Goal: Communication & Community: Answer question/provide support

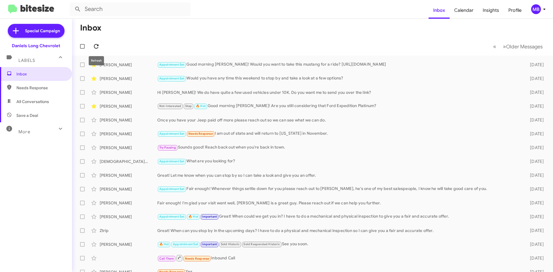
click at [101, 45] on span at bounding box center [96, 46] width 12 height 7
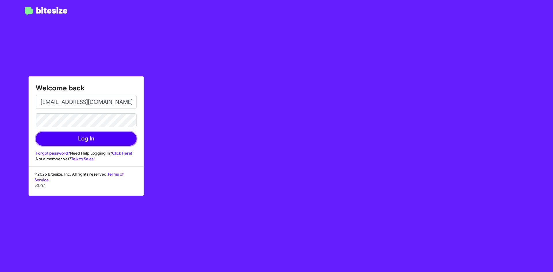
click at [121, 138] on button "Log In" at bounding box center [86, 139] width 101 height 14
type input "[EMAIL_ADDRESS][DOMAIN_NAME]"
click at [98, 139] on button "Log In" at bounding box center [86, 139] width 101 height 14
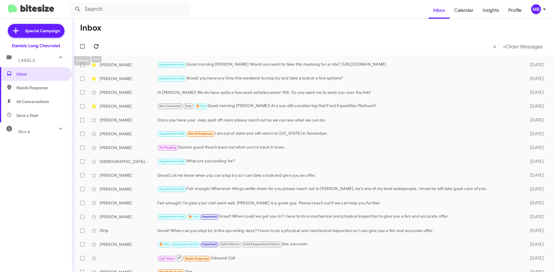
click at [94, 43] on button at bounding box center [96, 47] width 12 height 12
click at [96, 45] on icon at bounding box center [96, 46] width 7 height 7
click at [100, 44] on span at bounding box center [96, 46] width 12 height 7
click at [96, 45] on icon at bounding box center [96, 46] width 7 height 7
click at [94, 43] on icon at bounding box center [96, 46] width 7 height 7
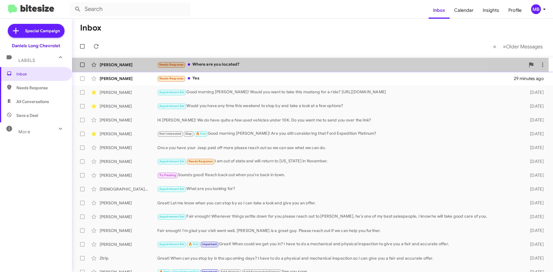
click at [225, 67] on div "Needs Response Where are you located?" at bounding box center [341, 64] width 368 height 7
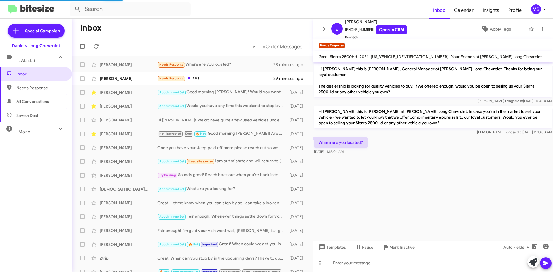
click at [419, 263] on div at bounding box center [433, 263] width 240 height 18
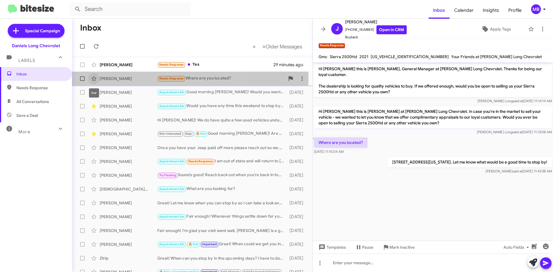
drag, startPoint x: 95, startPoint y: 77, endPoint x: 108, endPoint y: 81, distance: 14.1
click at [95, 77] on icon at bounding box center [93, 78] width 7 height 7
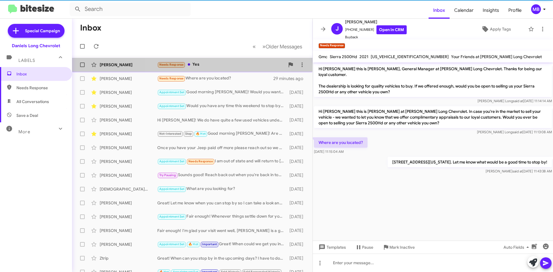
click at [206, 66] on div "Needs Response Yes" at bounding box center [220, 64] width 127 height 7
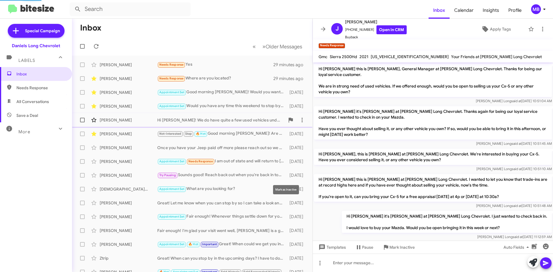
scroll to position [61, 0]
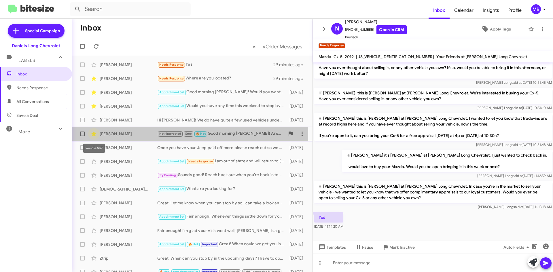
click at [97, 133] on icon at bounding box center [93, 133] width 7 height 7
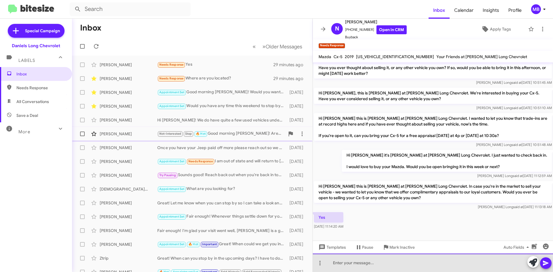
click at [383, 269] on div at bounding box center [433, 263] width 240 height 18
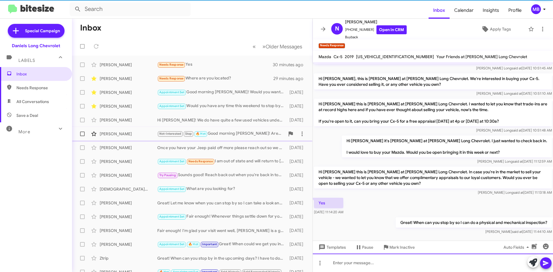
scroll to position [71, 0]
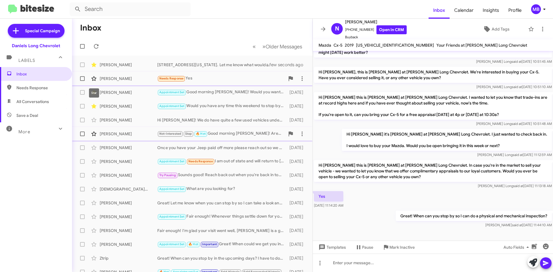
click at [93, 79] on icon at bounding box center [93, 78] width 7 height 7
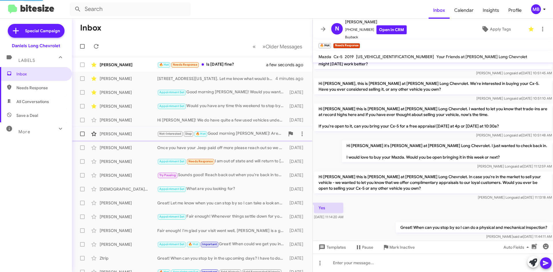
scroll to position [0, 0]
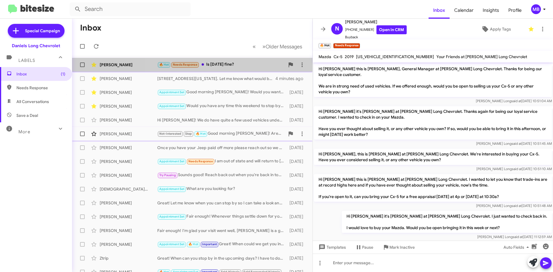
drag, startPoint x: 235, startPoint y: 62, endPoint x: 233, endPoint y: 67, distance: 5.4
click at [235, 62] on div "🔥 Hot Needs Response Is tomorrow fine?" at bounding box center [220, 64] width 127 height 7
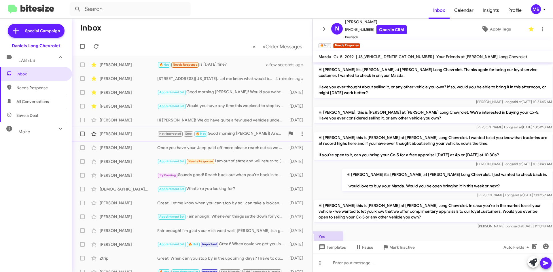
scroll to position [103, 0]
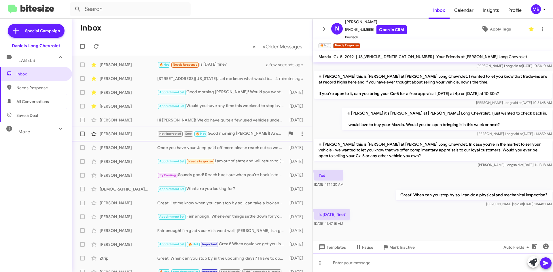
click at [359, 268] on div at bounding box center [433, 263] width 240 height 18
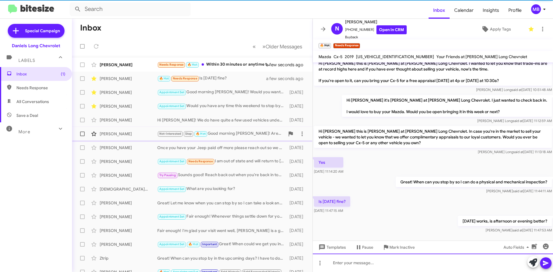
scroll to position [124, 0]
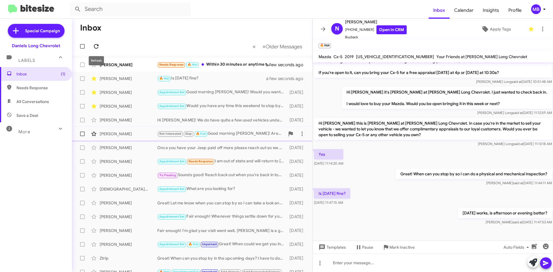
click at [95, 47] on icon at bounding box center [96, 46] width 7 height 7
click at [32, 87] on span "Needs Response" at bounding box center [40, 88] width 49 height 6
type input "in:needs-response"
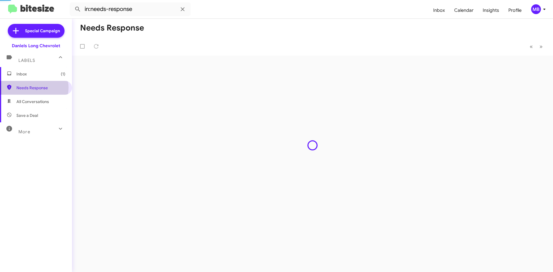
click at [38, 73] on span "Inbox (1)" at bounding box center [40, 74] width 49 height 6
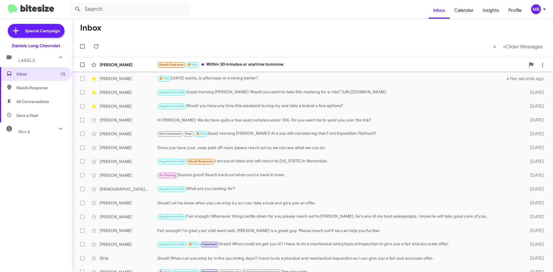
click at [245, 66] on div "Needs Response 🔥 Hot Within 30 minutes or anytime tommow." at bounding box center [341, 64] width 368 height 7
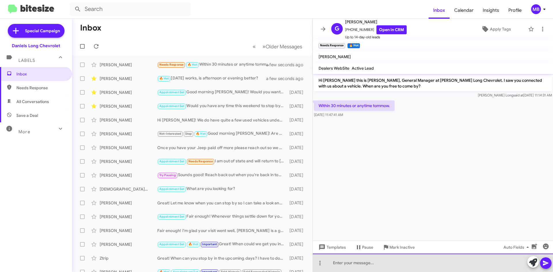
click at [377, 260] on div at bounding box center [433, 263] width 240 height 18
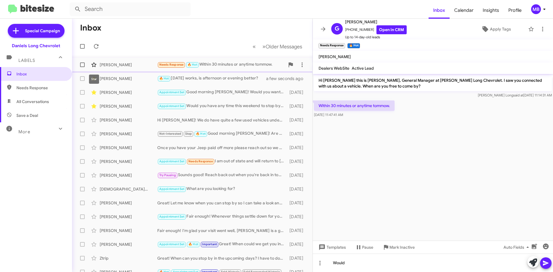
click at [96, 64] on icon at bounding box center [93, 64] width 5 height 5
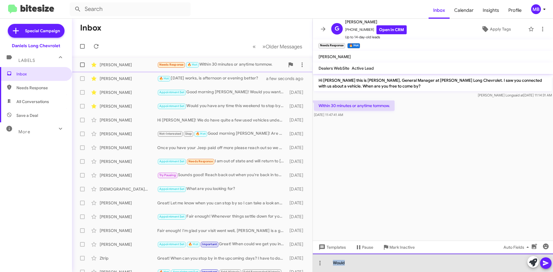
drag, startPoint x: 356, startPoint y: 267, endPoint x: 310, endPoint y: 258, distance: 46.3
click at [311, 259] on div "Inbox « Previous » Next Older Messages Gary Adams Needs Response 🔥 Hot Within 3…" at bounding box center [312, 145] width 481 height 253
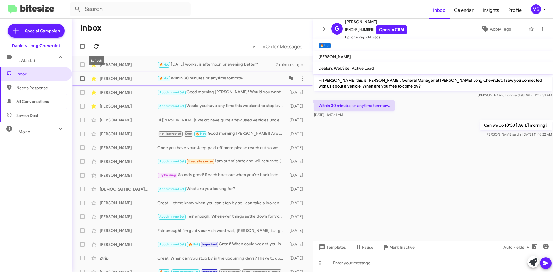
click at [98, 46] on icon at bounding box center [96, 46] width 5 height 5
click at [95, 45] on icon at bounding box center [96, 46] width 5 height 5
click at [43, 88] on span "Needs Response" at bounding box center [40, 88] width 49 height 6
type input "in:needs-response"
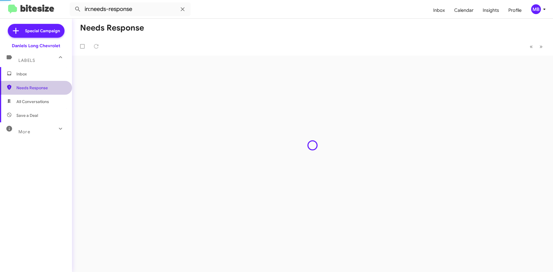
click at [49, 73] on span "Inbox" at bounding box center [40, 74] width 49 height 6
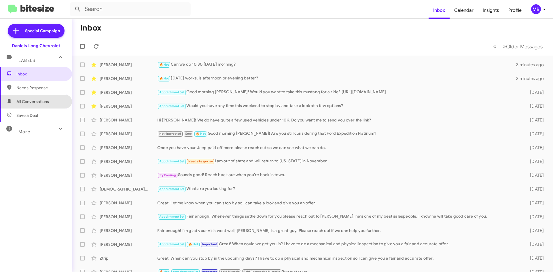
click at [37, 100] on span "All Conversations" at bounding box center [32, 102] width 33 height 6
type input "in:all-conversations"
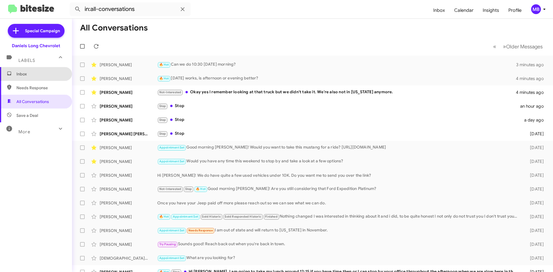
click at [41, 68] on span "Inbox" at bounding box center [36, 74] width 72 height 14
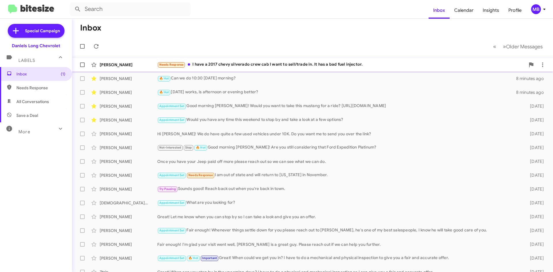
click at [248, 67] on div "Needs Response I have a 2017 chevy silverado crew cab I want to sell/trade in. …" at bounding box center [341, 64] width 368 height 7
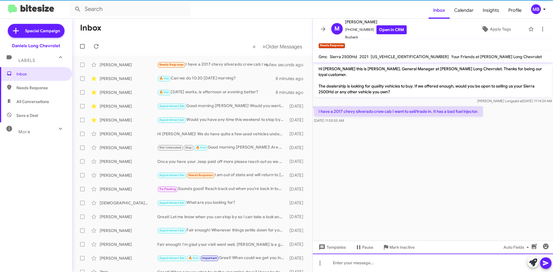
click at [385, 261] on div at bounding box center [433, 263] width 240 height 18
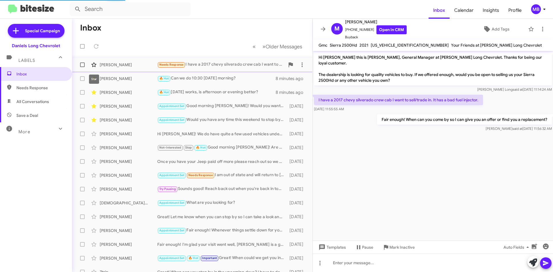
click at [91, 62] on span at bounding box center [94, 64] width 12 height 7
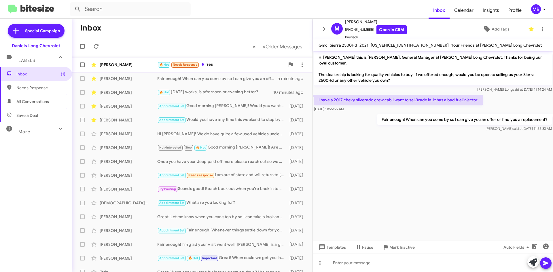
drag, startPoint x: 208, startPoint y: 64, endPoint x: 195, endPoint y: 61, distance: 12.8
click at [208, 64] on div "🔥 Hot Needs Response Yes" at bounding box center [220, 64] width 127 height 7
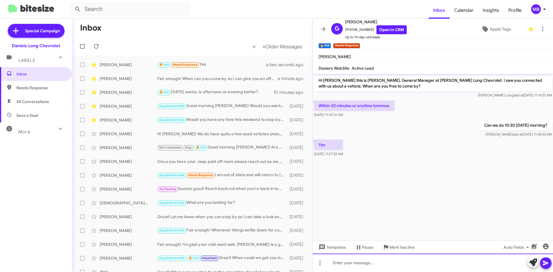
click at [450, 267] on div at bounding box center [433, 263] width 240 height 18
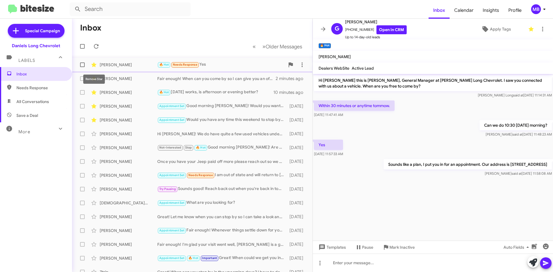
click at [94, 65] on icon at bounding box center [93, 64] width 5 height 5
click at [103, 48] on mat-toolbar-row "« Previous » Next Older Messages" at bounding box center [192, 46] width 240 height 18
drag, startPoint x: 99, startPoint y: 47, endPoint x: 96, endPoint y: 46, distance: 3.8
click at [98, 47] on icon at bounding box center [96, 46] width 7 height 7
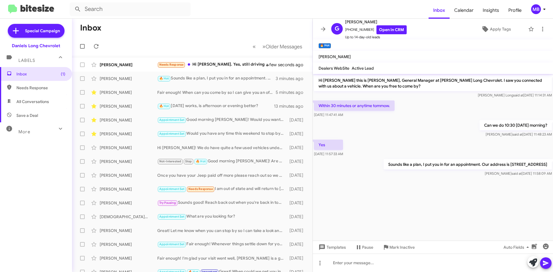
click at [54, 85] on span "Needs Response" at bounding box center [40, 88] width 49 height 6
type input "in:needs-response"
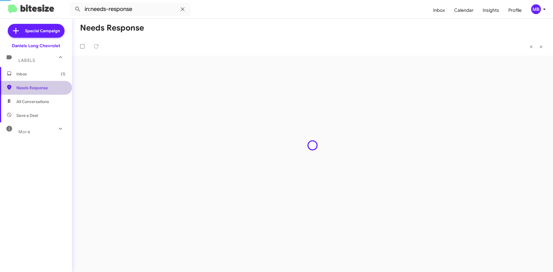
click at [52, 76] on span "Inbox (1)" at bounding box center [40, 74] width 49 height 6
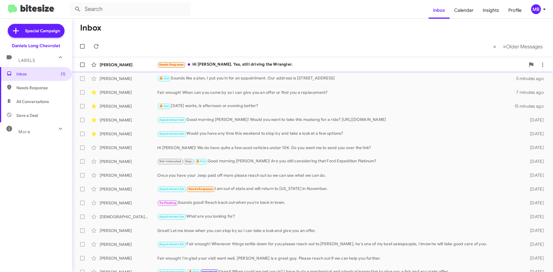
click at [248, 67] on div "Needs Response Hi Mike. Yes, still driving the Wrangler." at bounding box center [341, 64] width 368 height 7
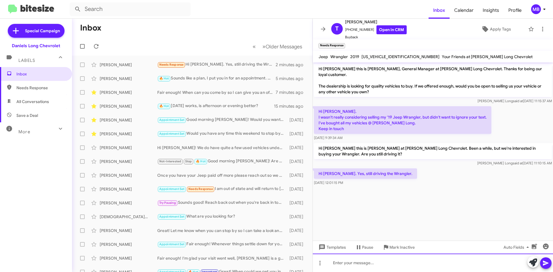
click at [371, 260] on div at bounding box center [433, 263] width 240 height 18
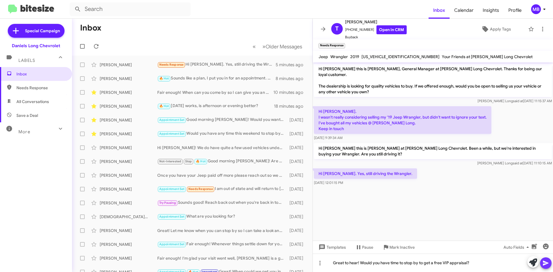
click at [548, 264] on icon at bounding box center [545, 263] width 7 height 7
click at [97, 43] on icon at bounding box center [96, 46] width 7 height 7
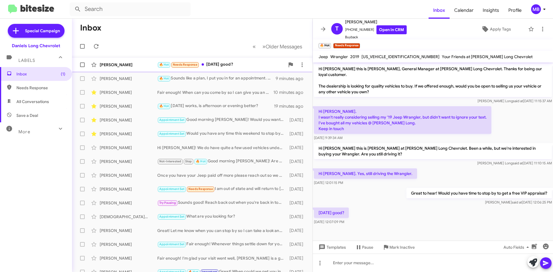
click at [251, 65] on div "🔥 Hot Needs Response Tomorrow good?" at bounding box center [220, 64] width 127 height 7
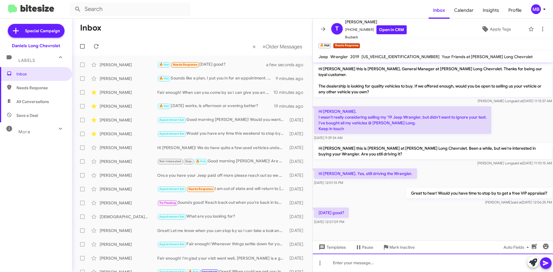
click at [376, 262] on div at bounding box center [433, 263] width 240 height 18
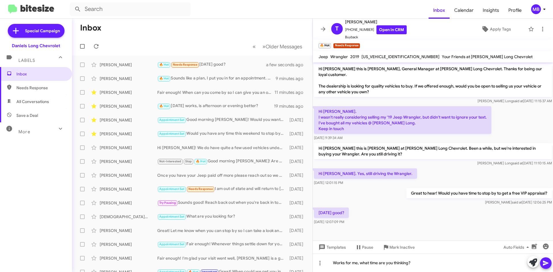
click at [544, 264] on icon at bounding box center [544, 263] width 5 height 5
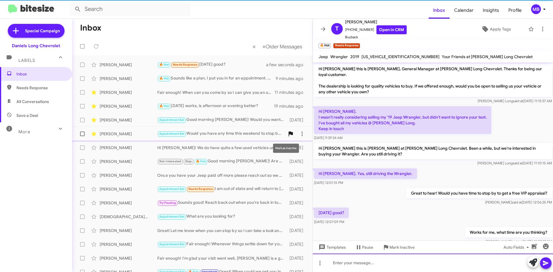
scroll to position [9, 0]
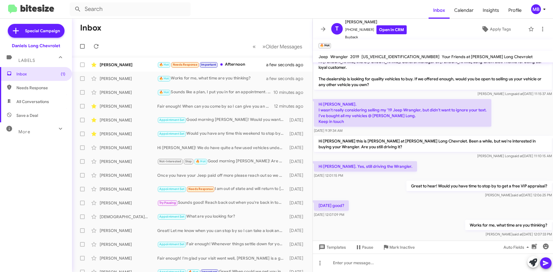
scroll to position [9, 0]
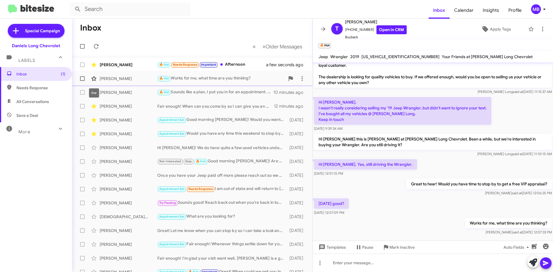
click at [93, 77] on icon at bounding box center [93, 78] width 7 height 7
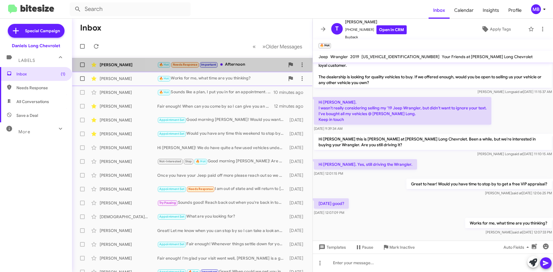
click at [230, 67] on div "🔥 Hot Needs Response Important Afternoon" at bounding box center [220, 64] width 127 height 7
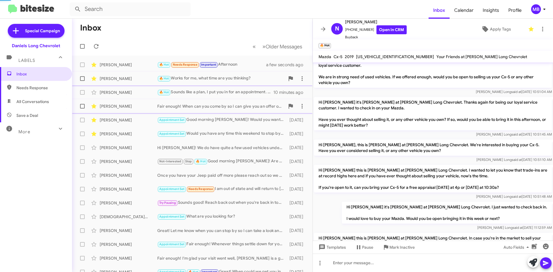
scroll to position [145, 0]
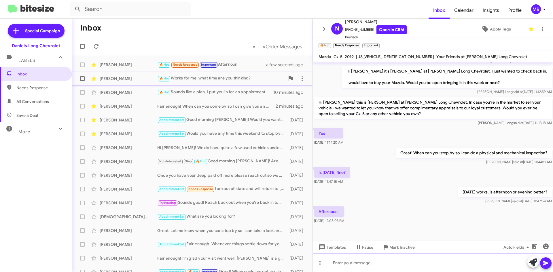
click at [427, 260] on div at bounding box center [433, 263] width 240 height 18
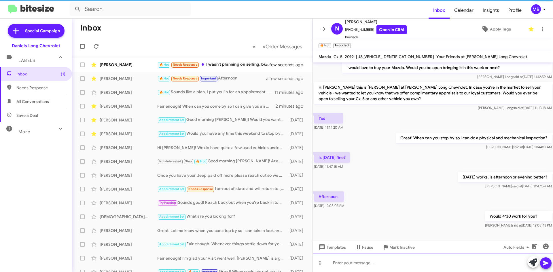
scroll to position [166, 0]
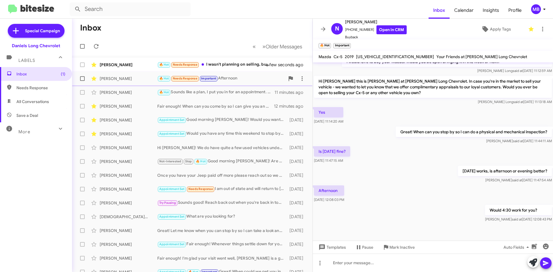
drag, startPoint x: 219, startPoint y: 64, endPoint x: 244, endPoint y: 75, distance: 27.3
click at [219, 64] on div "🔥 Hot Needs Response I wasn't planning on selling, but why not. Pick a time goo…" at bounding box center [215, 64] width 116 height 7
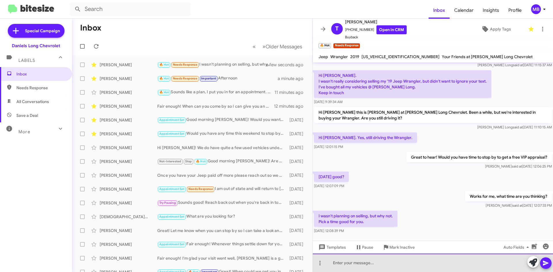
click at [392, 262] on div at bounding box center [433, 263] width 240 height 18
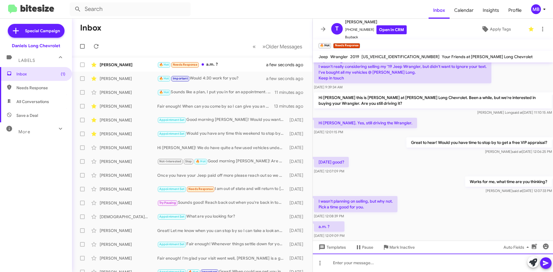
scroll to position [78, 0]
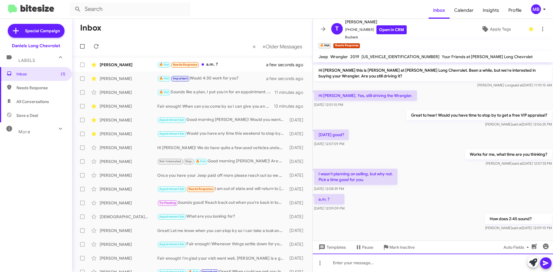
click at [424, 267] on div at bounding box center [433, 263] width 240 height 18
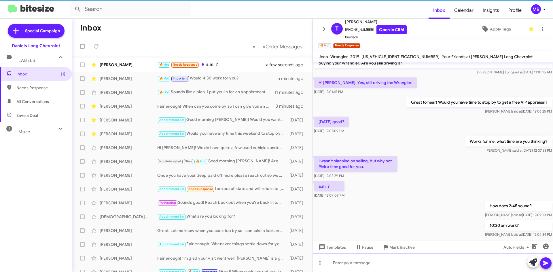
scroll to position [99, 0]
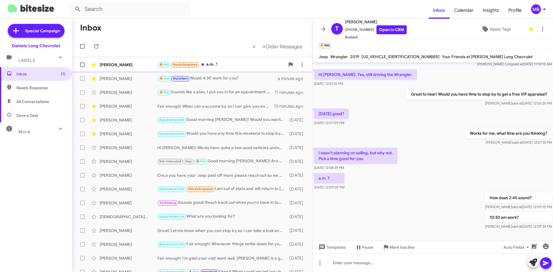
click at [124, 61] on div "Thomas Brannigan 🔥 Hot Needs Response a.m. ? a few seconds ago" at bounding box center [192, 65] width 231 height 12
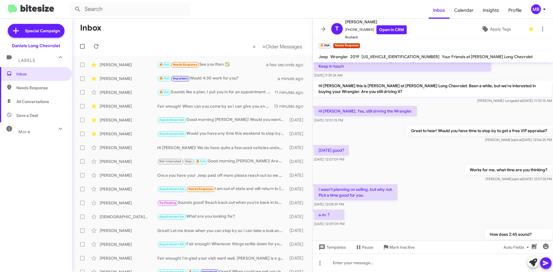
scroll to position [120, 0]
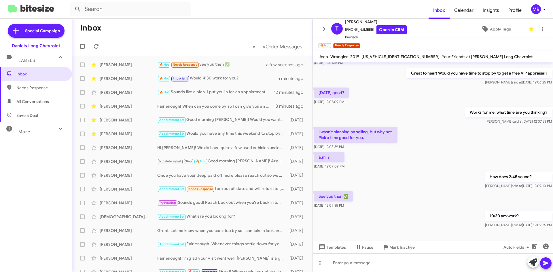
click at [405, 261] on div at bounding box center [433, 263] width 240 height 18
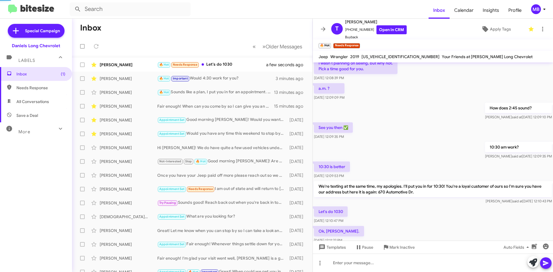
scroll to position [0, 0]
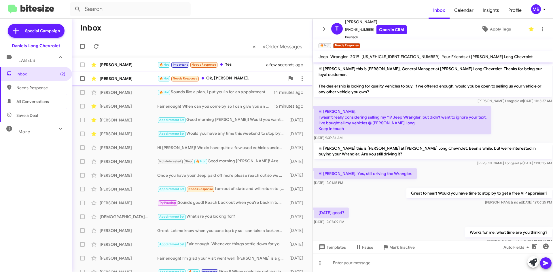
click at [224, 79] on div "🔥 Hot Needs Response Ok, Mike." at bounding box center [220, 78] width 127 height 7
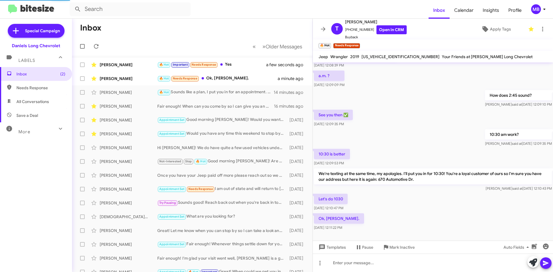
scroll to position [210, 0]
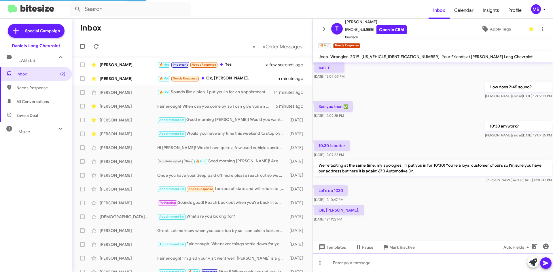
click at [383, 261] on div at bounding box center [433, 263] width 240 height 18
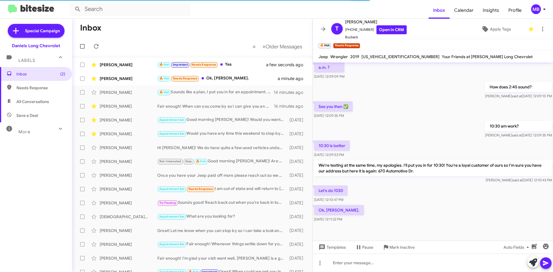
click at [39, 87] on span "Needs Response" at bounding box center [40, 88] width 49 height 6
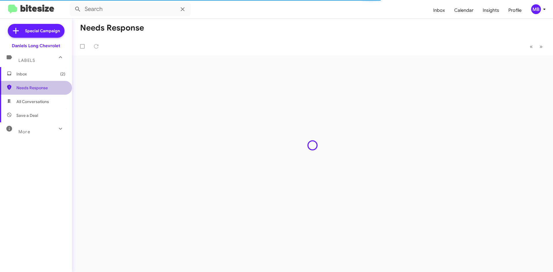
type input "in:needs-response"
click at [40, 77] on span "Inbox (2)" at bounding box center [36, 74] width 72 height 14
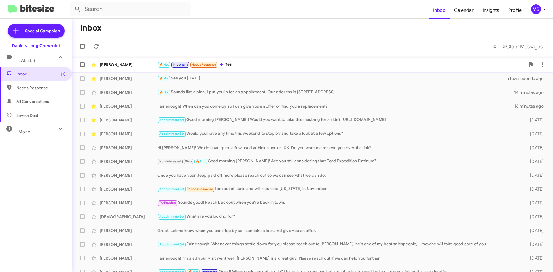
click at [284, 60] on div "Nathaniel Sims 🔥 Hot Important Needs Response Yes a minute ago" at bounding box center [312, 65] width 471 height 12
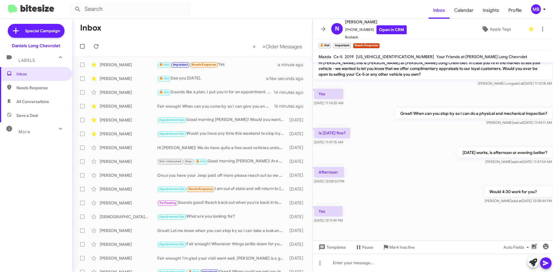
scroll to position [187, 0]
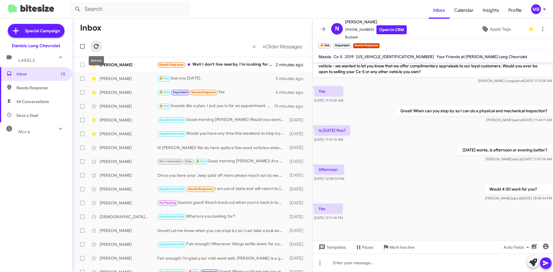
click at [100, 47] on span at bounding box center [96, 46] width 12 height 7
click at [223, 92] on div "🔥 Hot Important Needs Response Yes" at bounding box center [220, 92] width 127 height 7
click at [235, 92] on div "🔥 Hot Important Needs Response Yes" at bounding box center [220, 92] width 127 height 7
click at [232, 94] on div "🔥 Hot Important Needs Response Yes" at bounding box center [220, 92] width 127 height 7
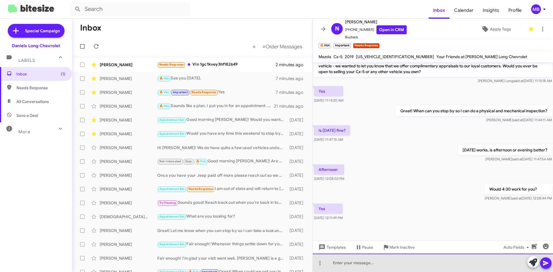
click at [451, 260] on div at bounding box center [433, 263] width 240 height 18
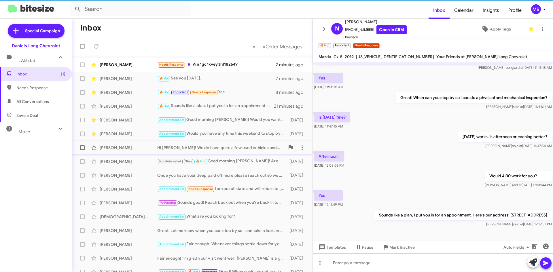
scroll to position [208, 0]
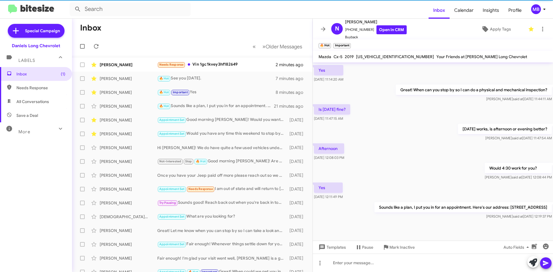
click at [50, 88] on span "Needs Response" at bounding box center [40, 88] width 49 height 6
type input "in:needs-response"
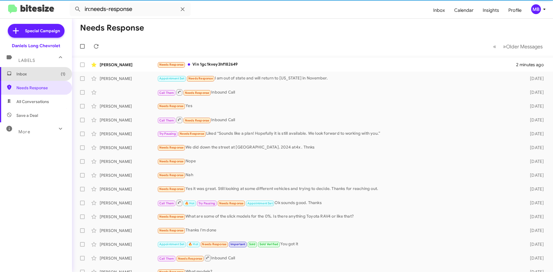
click at [50, 78] on span "Inbox (1)" at bounding box center [36, 74] width 72 height 14
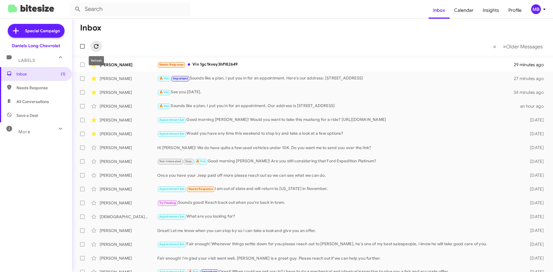
click at [97, 50] on button at bounding box center [96, 47] width 12 height 12
click at [217, 67] on div "Needs Response Vin 1gc1kvey3hf182649" at bounding box center [341, 64] width 368 height 7
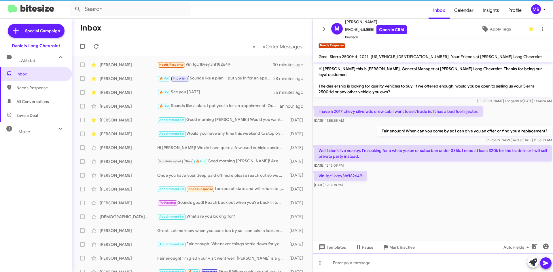
click at [424, 260] on div at bounding box center [433, 263] width 240 height 18
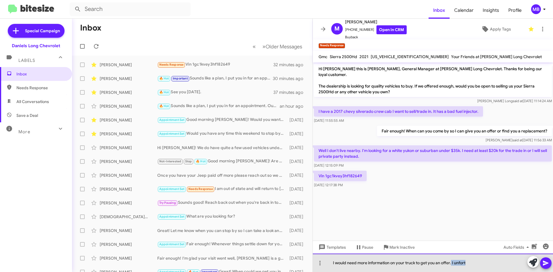
drag, startPoint x: 475, startPoint y: 262, endPoint x: 452, endPoint y: 261, distance: 22.8
click at [452, 261] on div "I would need more information on your truck to get you an offer. I unfort" at bounding box center [433, 263] width 240 height 18
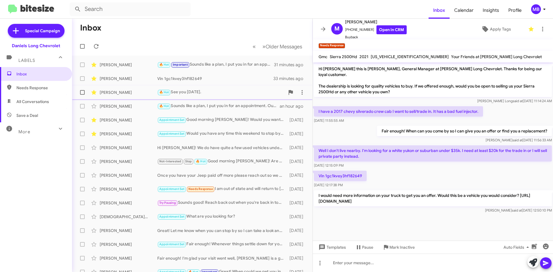
click at [104, 90] on div "[PERSON_NAME]" at bounding box center [129, 93] width 58 height 6
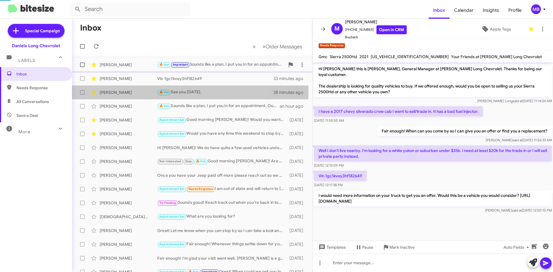
scroll to position [231, 0]
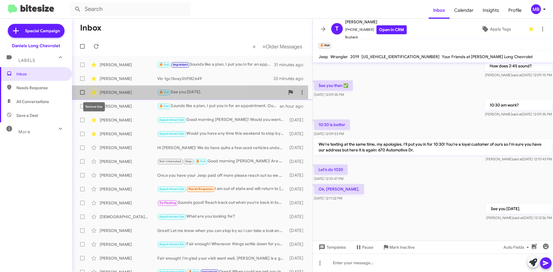
click at [95, 93] on icon at bounding box center [93, 92] width 5 height 5
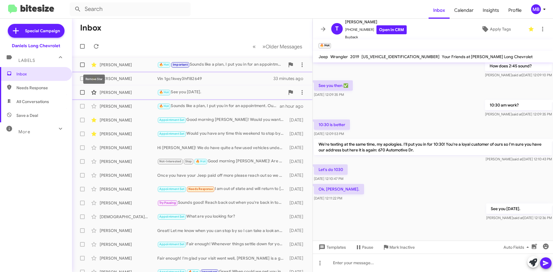
click at [97, 65] on icon at bounding box center [93, 64] width 7 height 7
click at [95, 47] on icon at bounding box center [96, 46] width 7 height 7
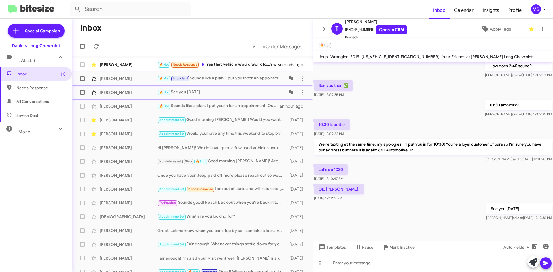
click at [34, 81] on span "Needs Response" at bounding box center [36, 88] width 72 height 14
type input "in:needs-response"
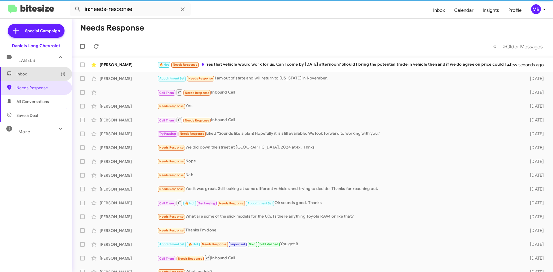
click at [40, 77] on span "Inbox (1)" at bounding box center [40, 74] width 49 height 6
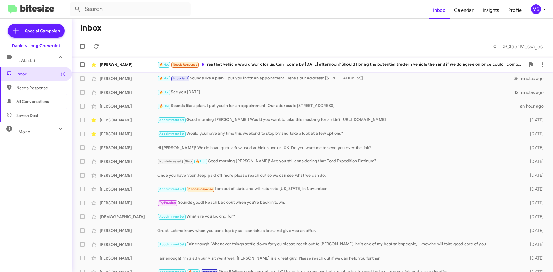
click at [339, 62] on div "🔥 Hot Needs Response Yes that vehicle would work for us. Can I come by on Wedne…" at bounding box center [341, 64] width 368 height 7
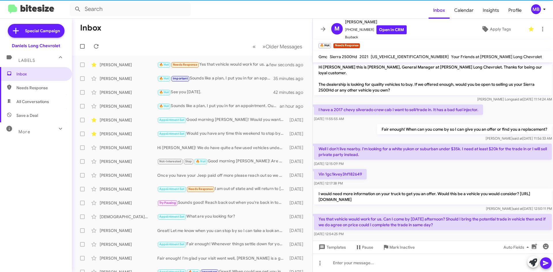
scroll to position [3, 0]
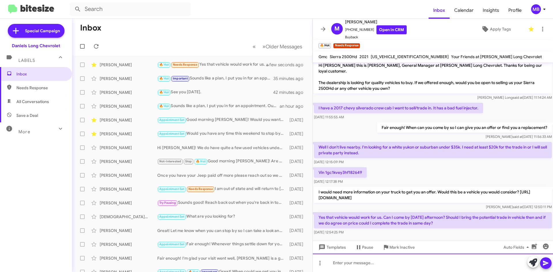
click at [415, 258] on div at bounding box center [433, 263] width 240 height 18
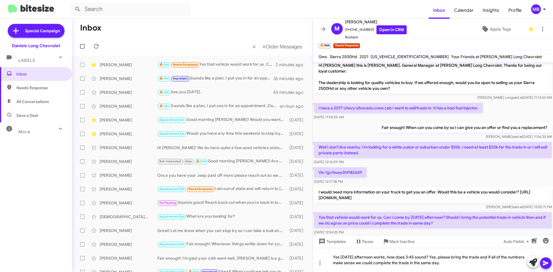
click at [547, 261] on icon at bounding box center [545, 263] width 7 height 7
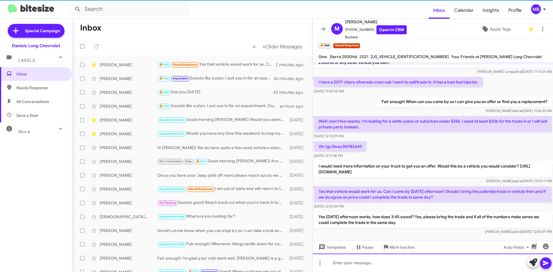
scroll to position [30, 0]
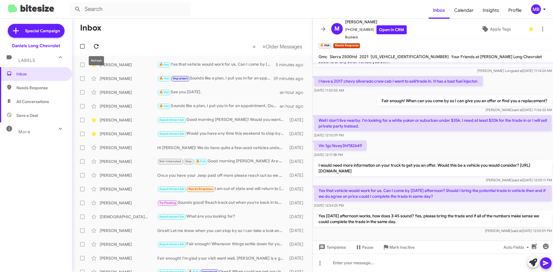
click at [96, 45] on icon at bounding box center [96, 46] width 7 height 7
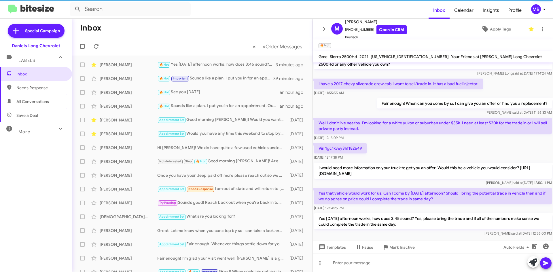
scroll to position [30, 0]
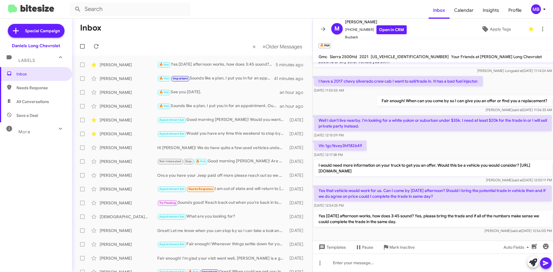
click at [338, 140] on p "Vin 1gc1kvey3hf182649" at bounding box center [340, 145] width 53 height 10
copy p "1gc1kvey3hf182649"
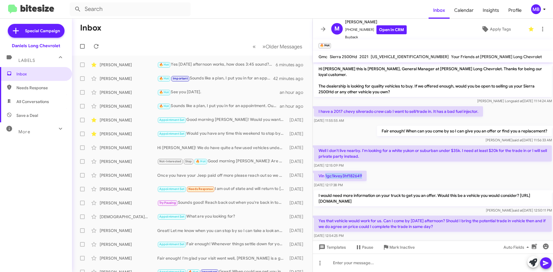
click at [387, 170] on div "Vin 1gc1kvey3hf182649 [DATE] 12:17:38 PM" at bounding box center [433, 180] width 240 height 20
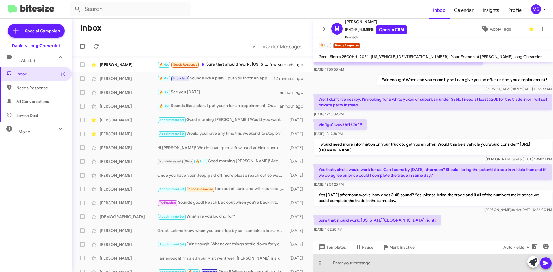
click at [378, 262] on div at bounding box center [433, 263] width 240 height 18
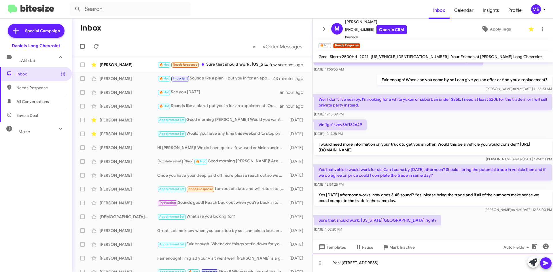
drag, startPoint x: 339, startPoint y: 264, endPoint x: 364, endPoint y: 265, distance: 25.1
click at [339, 263] on div "Yes! [STREET_ADDRESS]" at bounding box center [433, 263] width 240 height 18
click at [466, 263] on div "Great, I put you in for an appointment! [STREET_ADDRESS]" at bounding box center [433, 263] width 240 height 18
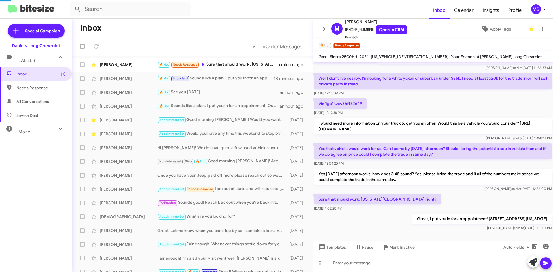
scroll to position [93, 0]
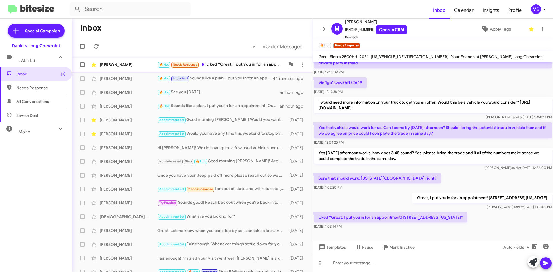
drag, startPoint x: 128, startPoint y: 62, endPoint x: 123, endPoint y: 65, distance: 5.1
click at [128, 62] on div "[PERSON_NAME]" at bounding box center [129, 65] width 58 height 6
click at [96, 47] on icon at bounding box center [96, 46] width 7 height 7
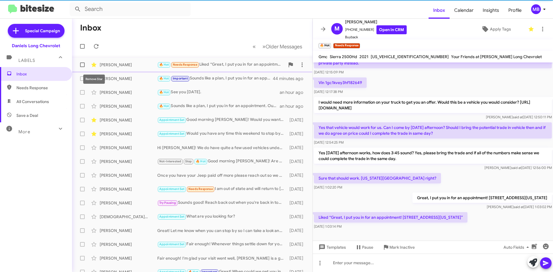
click at [95, 65] on icon at bounding box center [93, 64] width 5 height 5
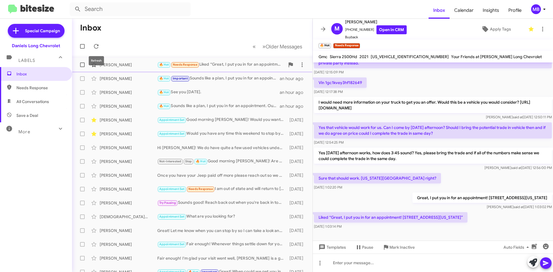
drag, startPoint x: 98, startPoint y: 49, endPoint x: 101, endPoint y: 55, distance: 7.3
click at [97, 49] on icon at bounding box center [96, 46] width 7 height 7
click at [97, 43] on icon at bounding box center [96, 46] width 7 height 7
click at [91, 46] on span at bounding box center [96, 46] width 12 height 7
